Goal: Register for event/course

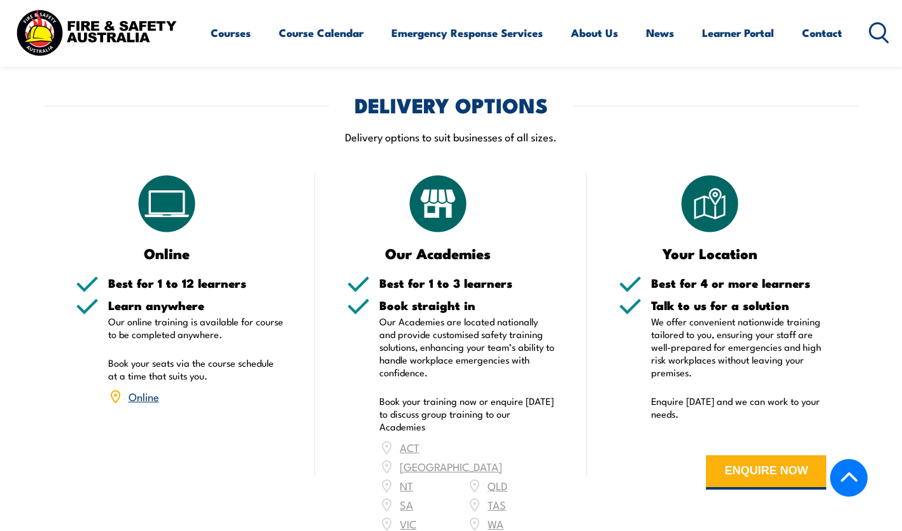
scroll to position [2081, 0]
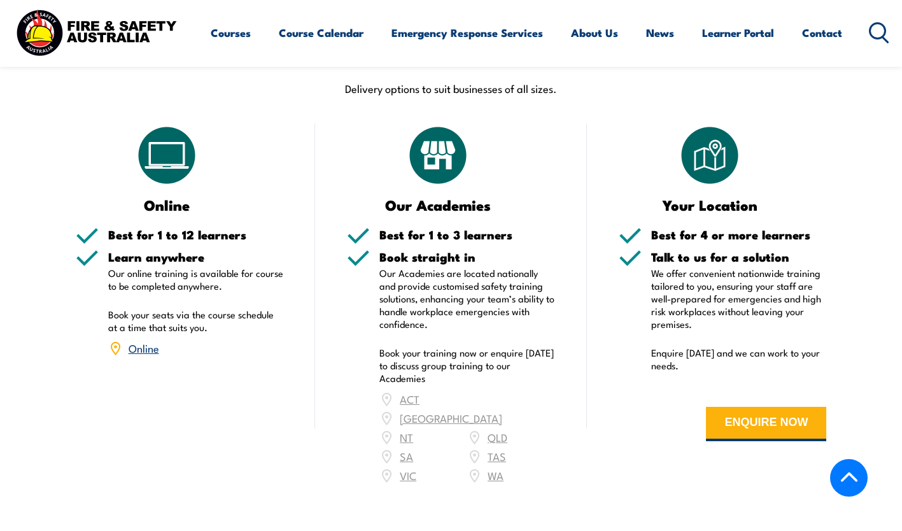
click at [148, 340] on link "Online" at bounding box center [144, 347] width 31 height 15
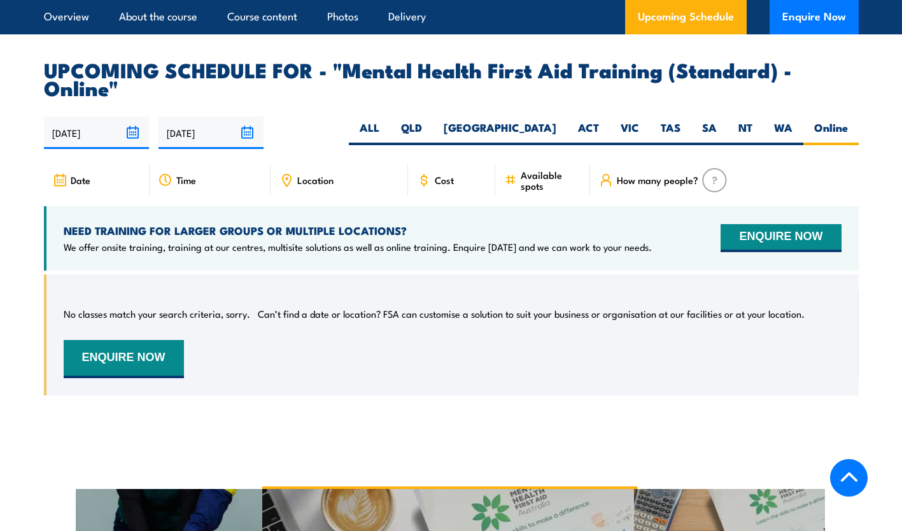
scroll to position [2602, 0]
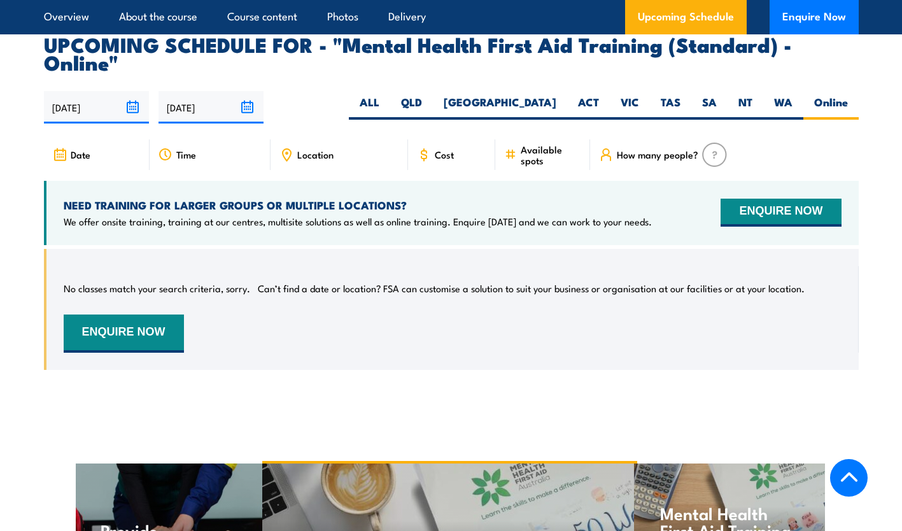
click at [438, 149] on span "Cost" at bounding box center [444, 154] width 19 height 11
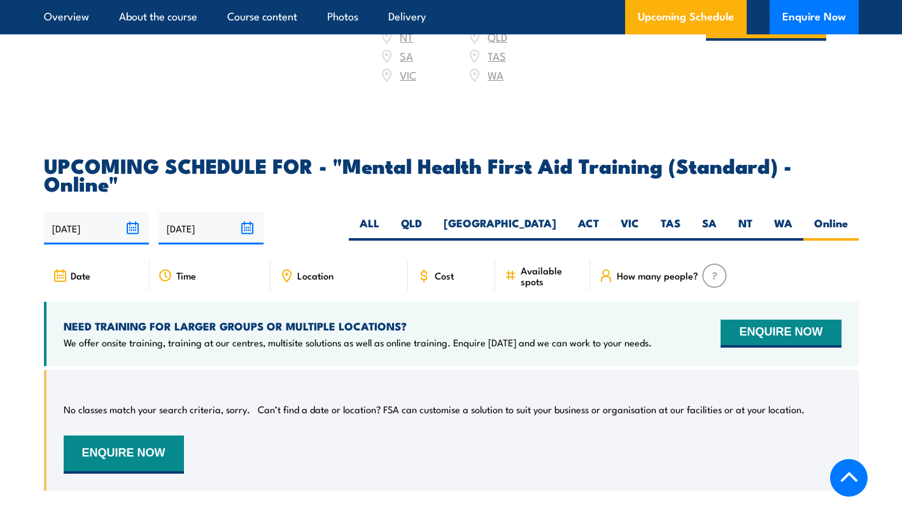
scroll to position [2480, 0]
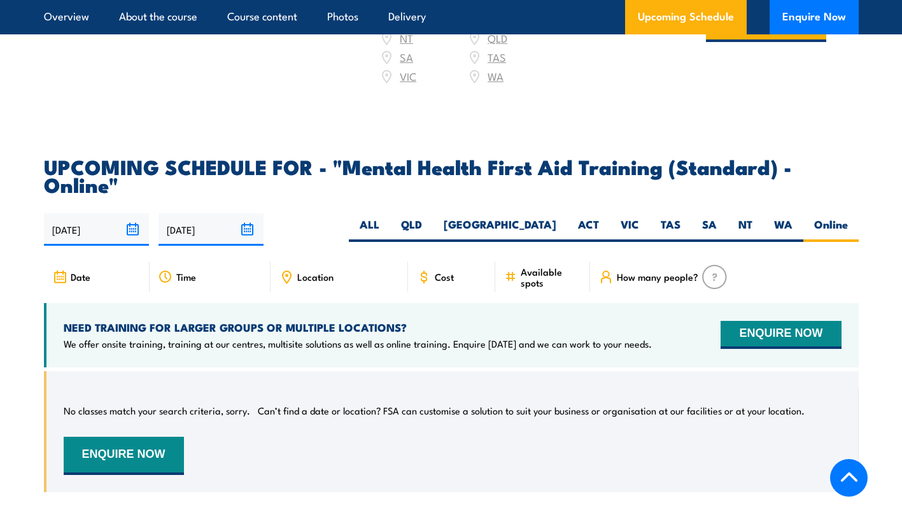
click at [842, 217] on label "Online" at bounding box center [830, 229] width 55 height 25
click at [848, 217] on input "Online" at bounding box center [852, 221] width 8 height 8
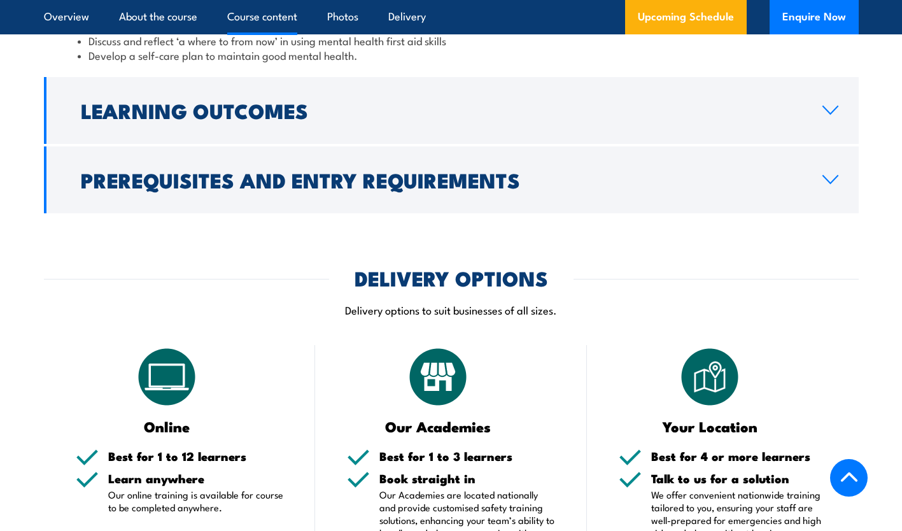
scroll to position [2029, 0]
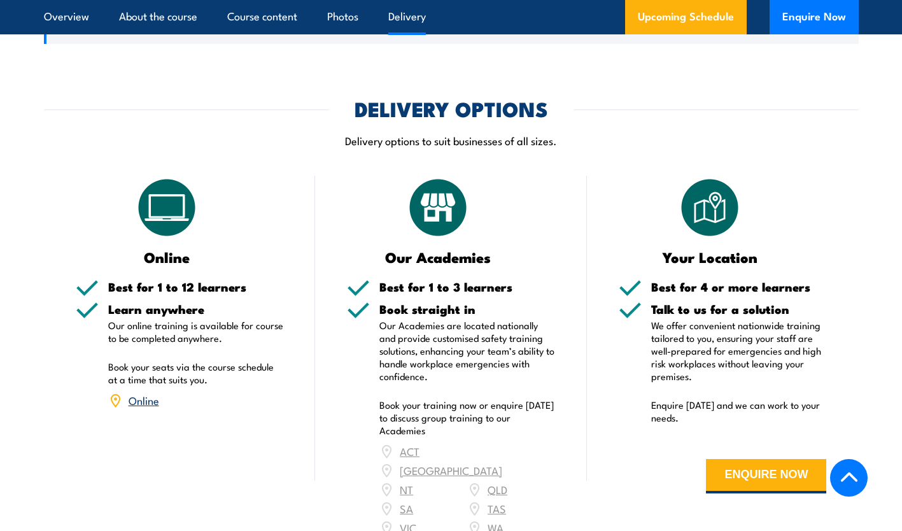
click at [148, 392] on link "Online" at bounding box center [144, 399] width 31 height 15
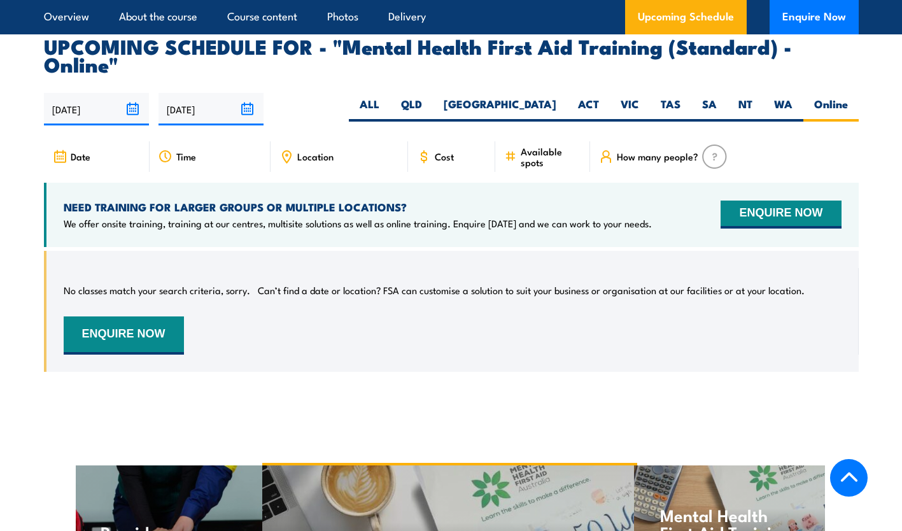
scroll to position [2602, 0]
